Goal: Transaction & Acquisition: Purchase product/service

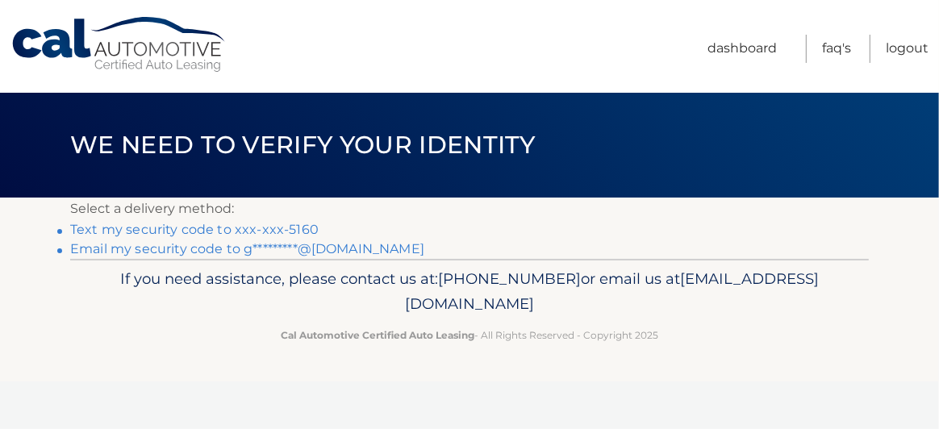
click at [177, 227] on link "Text my security code to xxx-xxx-5160" at bounding box center [194, 229] width 248 height 15
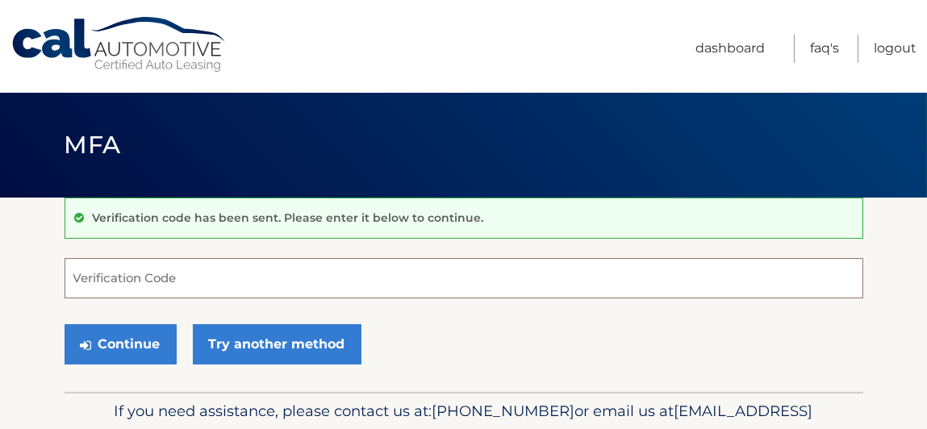
click at [168, 266] on input "Verification Code" at bounding box center [464, 278] width 798 height 40
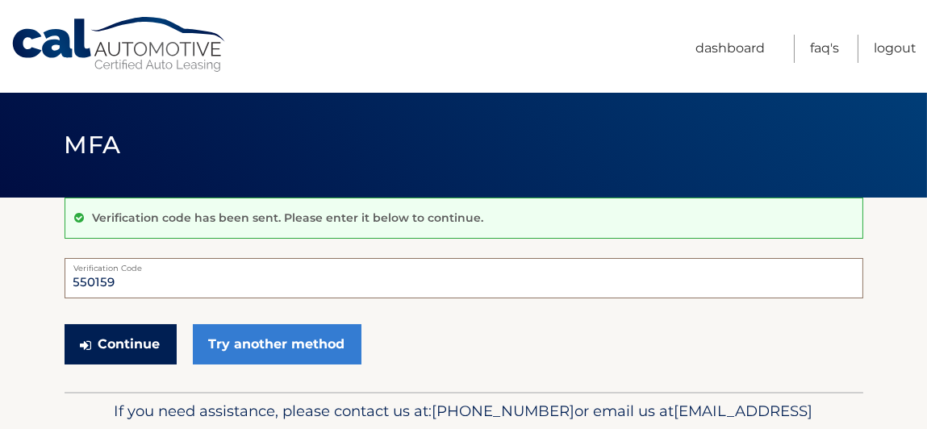
type input "550159"
click at [141, 341] on button "Continue" at bounding box center [121, 344] width 112 height 40
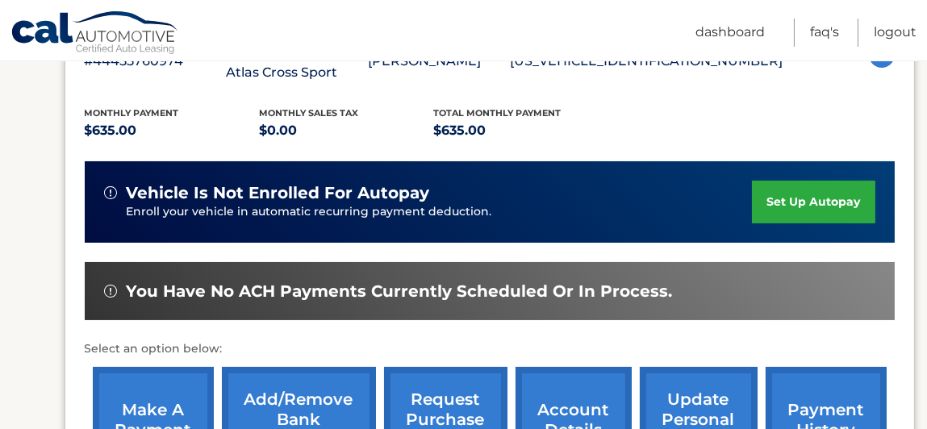
scroll to position [402, 0]
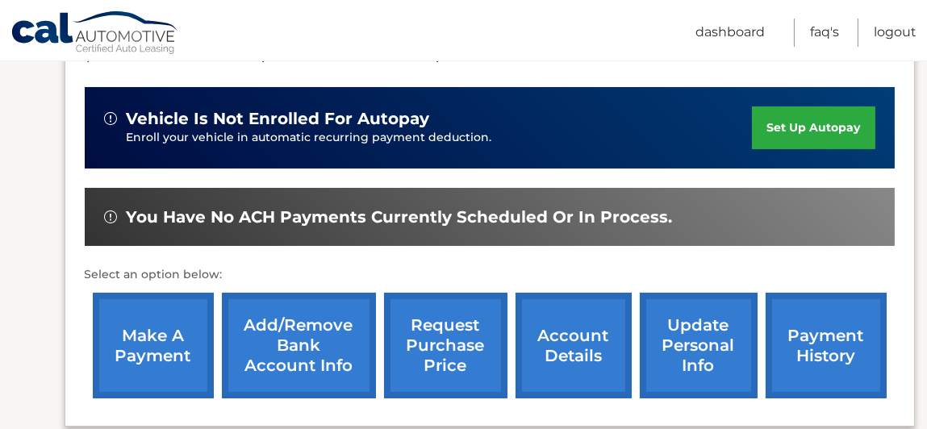
click at [133, 346] on link "make a payment" at bounding box center [153, 346] width 121 height 106
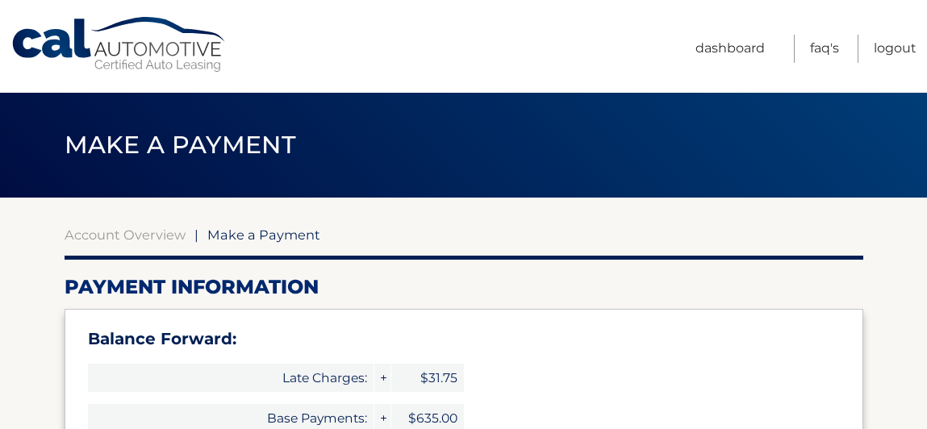
select select "M2EwYzNiYmEtNDAyMC00NDI0LWI2MDUtOGFiNGNkODEzZDFk"
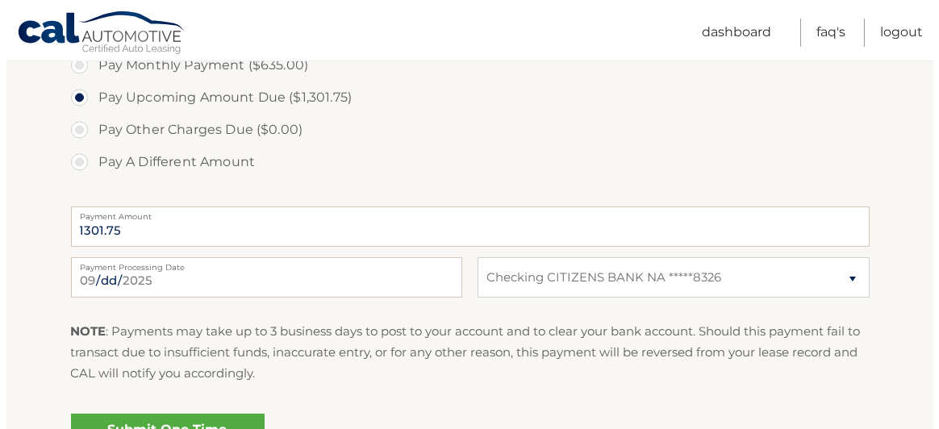
scroll to position [725, 0]
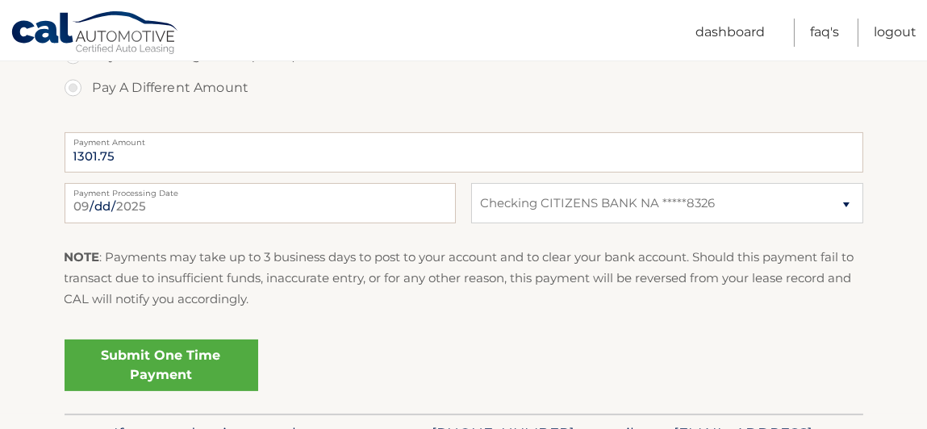
click at [143, 352] on link "Submit One Time Payment" at bounding box center [162, 366] width 194 height 52
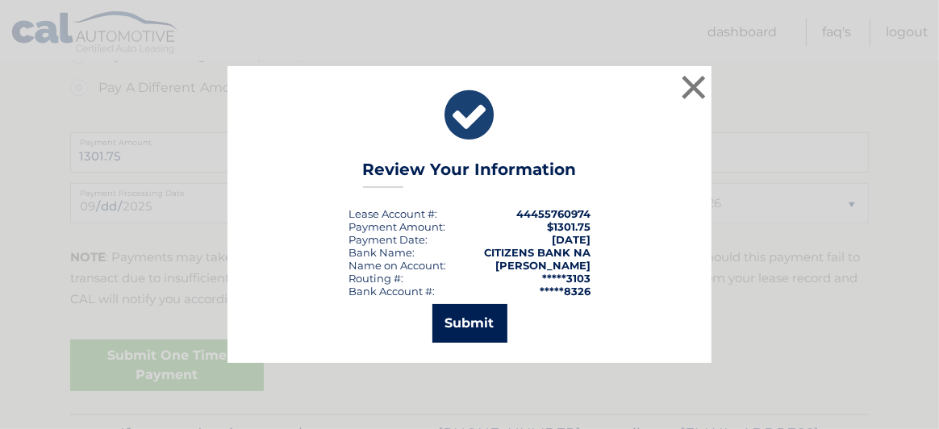
click at [487, 326] on button "Submit" at bounding box center [469, 323] width 75 height 39
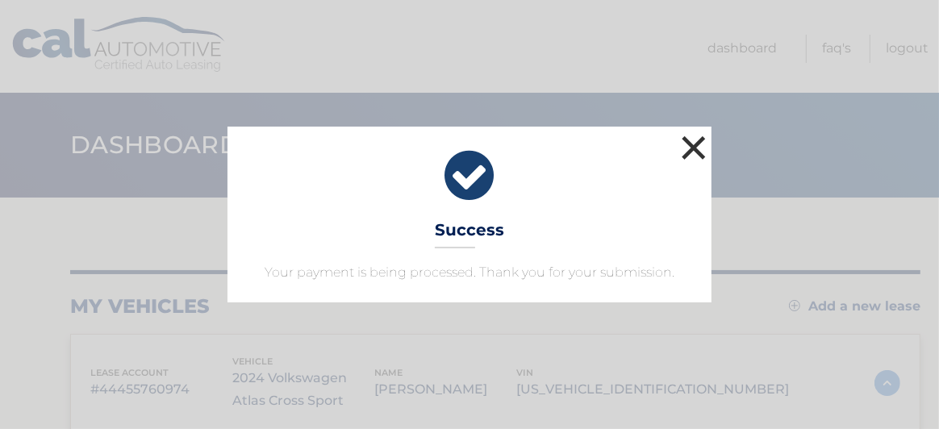
click at [686, 147] on button "×" at bounding box center [694, 147] width 32 height 32
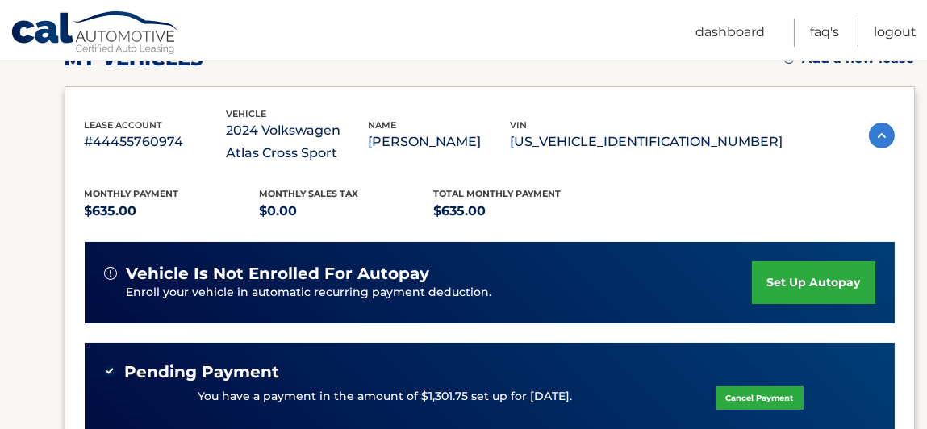
scroll to position [80, 0]
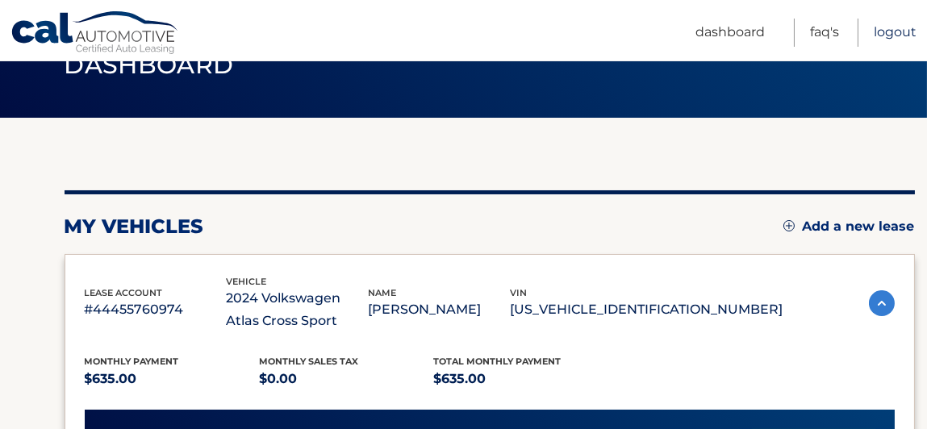
click at [891, 35] on link "Logout" at bounding box center [894, 33] width 43 height 28
